Goal: Task Accomplishment & Management: Manage account settings

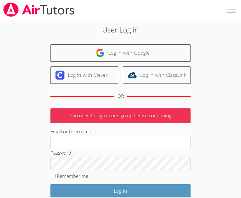
scroll to position [0, 0]
click at [129, 50] on link "Log in with Google" at bounding box center [120, 53] width 140 height 18
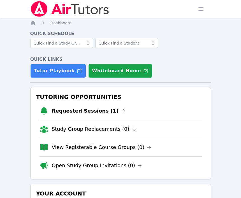
click at [99, 112] on link "Requested Sessions (1)" at bounding box center [89, 111] width 74 height 8
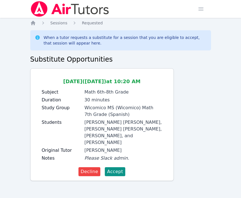
click at [33, 23] on icon "Breadcrumb" at bounding box center [33, 23] width 4 height 4
